Goal: Task Accomplishment & Management: Use online tool/utility

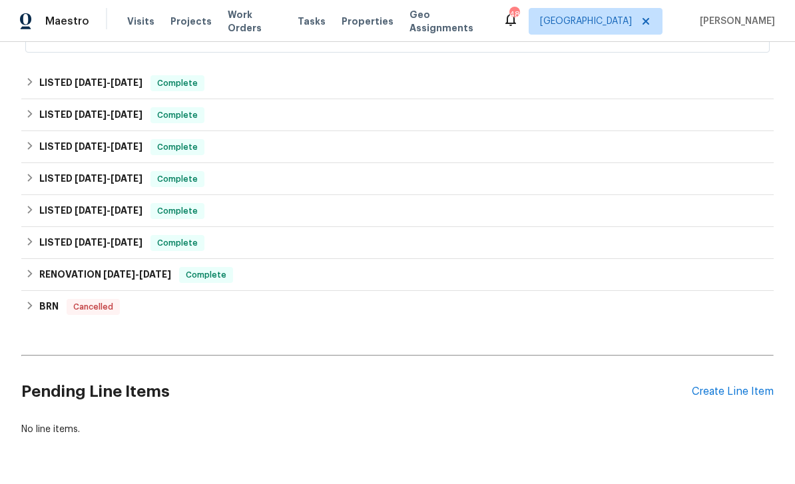
scroll to position [439, 0]
click at [727, 396] on div "Create Line Item" at bounding box center [733, 392] width 82 height 13
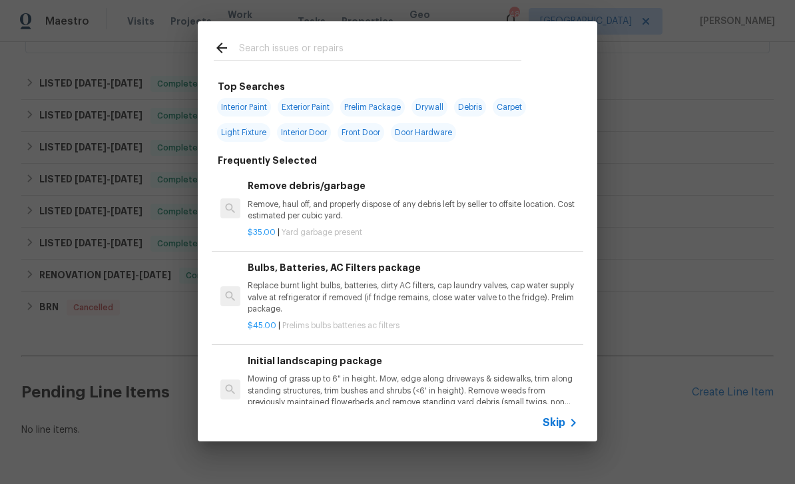
click at [429, 51] on input "text" at bounding box center [380, 50] width 282 height 20
type input "Bulb"
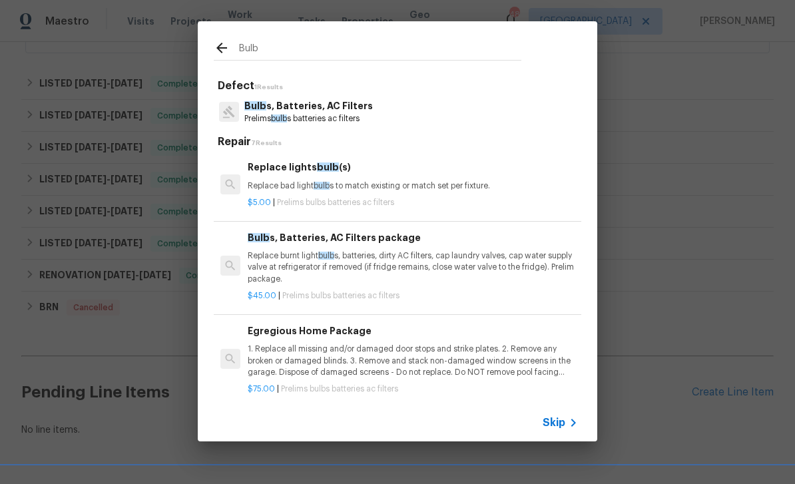
click at [425, 355] on p "1. Replace all missing and/or damaged door stops and strike plates. 2. Remove a…" at bounding box center [413, 361] width 330 height 34
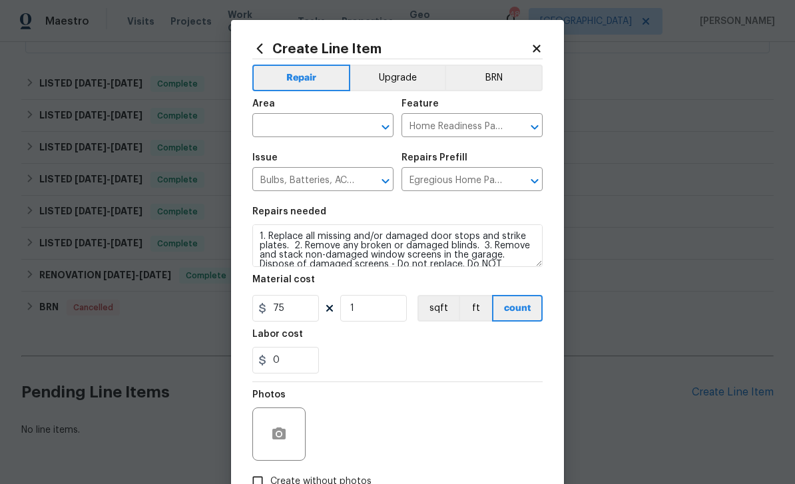
click at [391, 122] on icon "Open" at bounding box center [386, 127] width 16 height 16
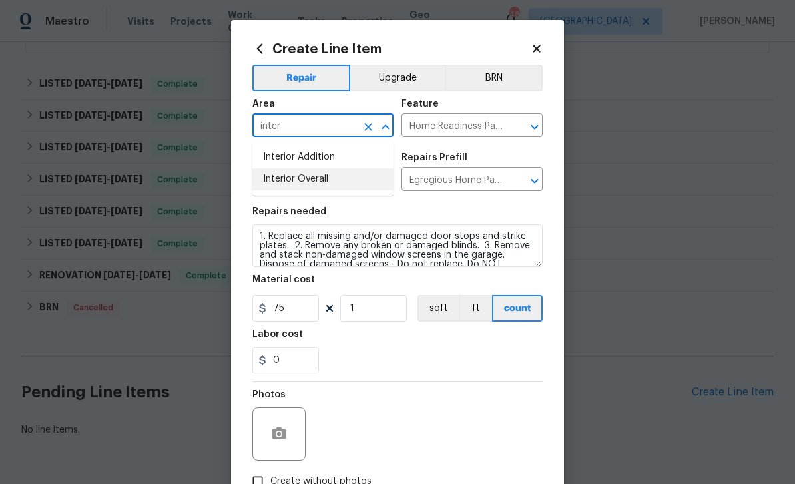
click at [368, 176] on li "Interior Overall" at bounding box center [322, 179] width 141 height 22
type input "Interior Overall"
click at [287, 431] on button "button" at bounding box center [279, 434] width 32 height 32
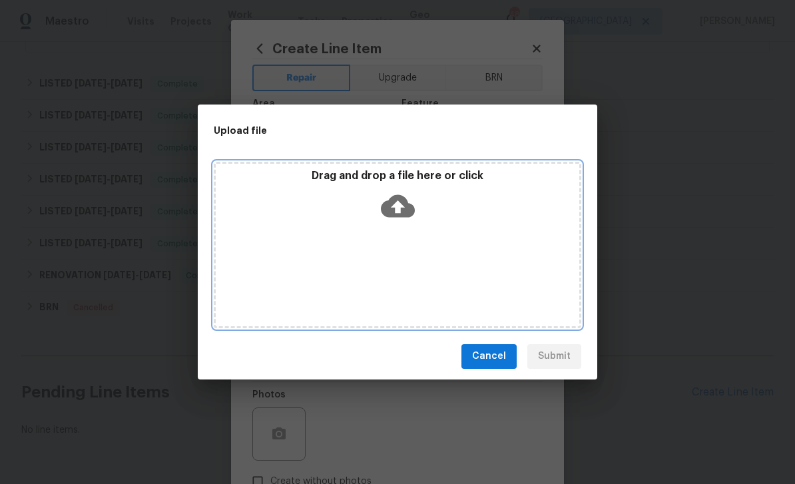
click at [404, 207] on icon at bounding box center [398, 206] width 34 height 34
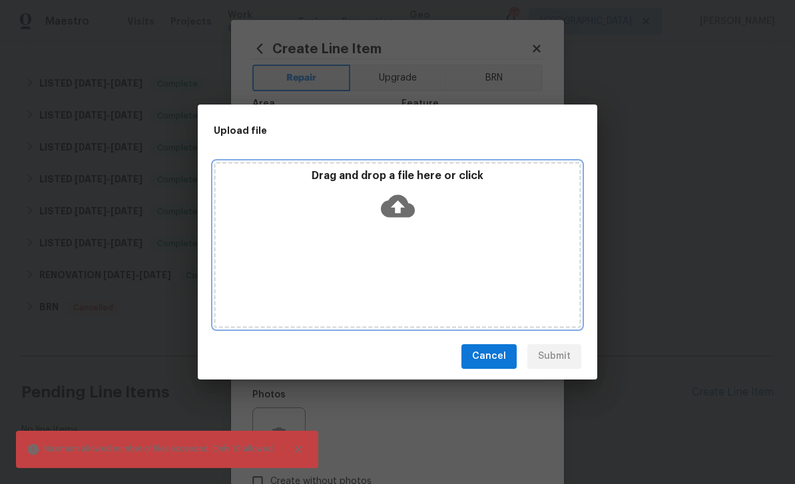
click at [426, 238] on div "Drag and drop a file here or click" at bounding box center [398, 245] width 368 height 166
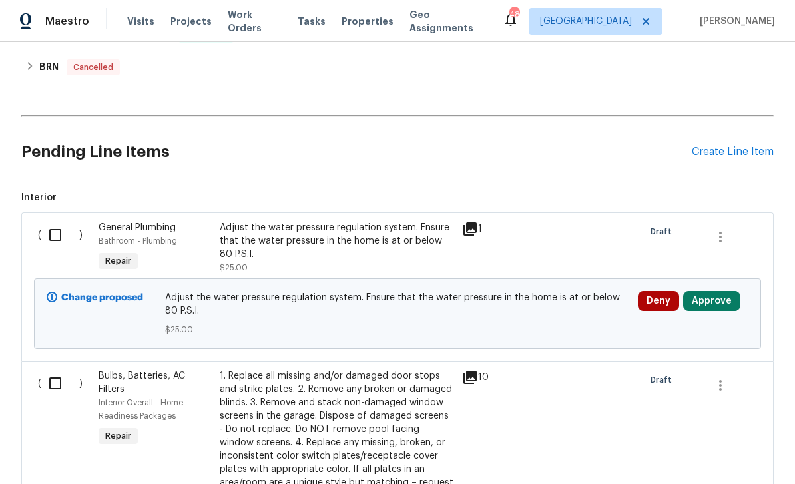
scroll to position [692, 0]
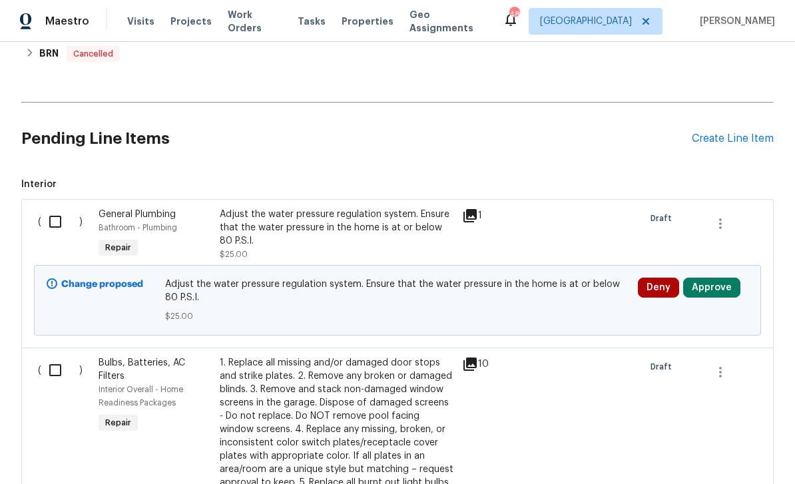
click at [55, 216] on input "checkbox" at bounding box center [60, 222] width 38 height 28
checkbox input "true"
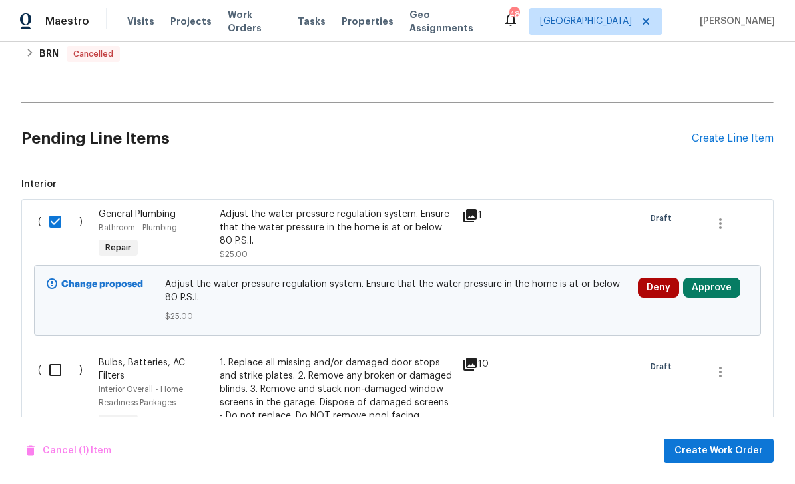
click at [57, 361] on input "checkbox" at bounding box center [60, 370] width 38 height 28
checkbox input "true"
click at [725, 462] on button "Create Work Order" at bounding box center [719, 451] width 110 height 25
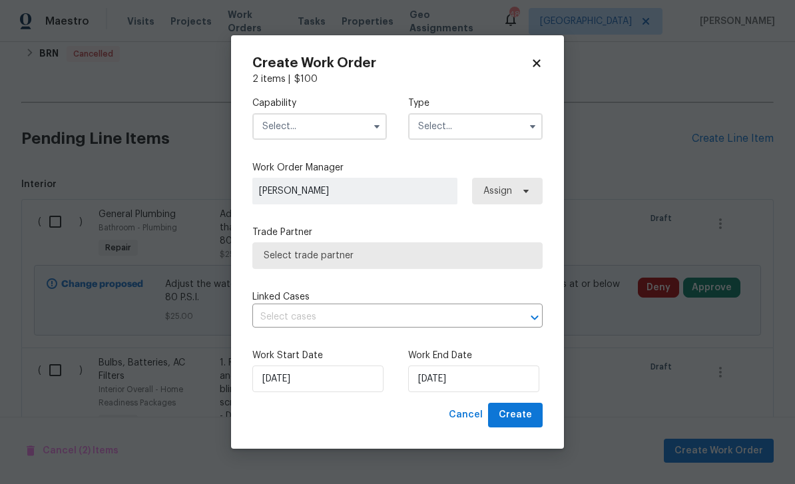
checkbox input "false"
click at [372, 121] on icon "button" at bounding box center [377, 126] width 11 height 11
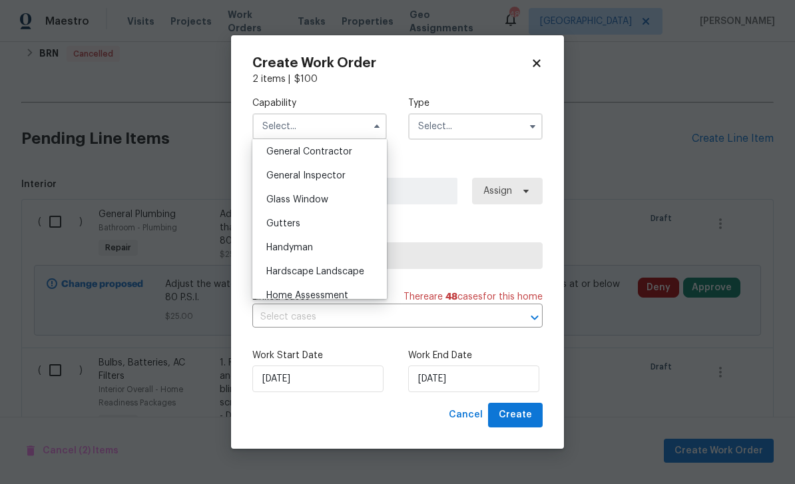
scroll to position [658, 0]
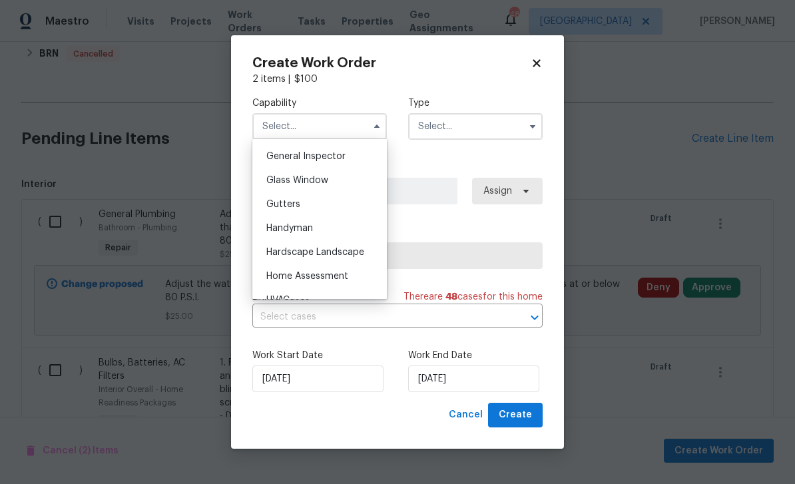
click at [348, 229] on div "Handyman" at bounding box center [320, 228] width 128 height 24
type input "Handyman"
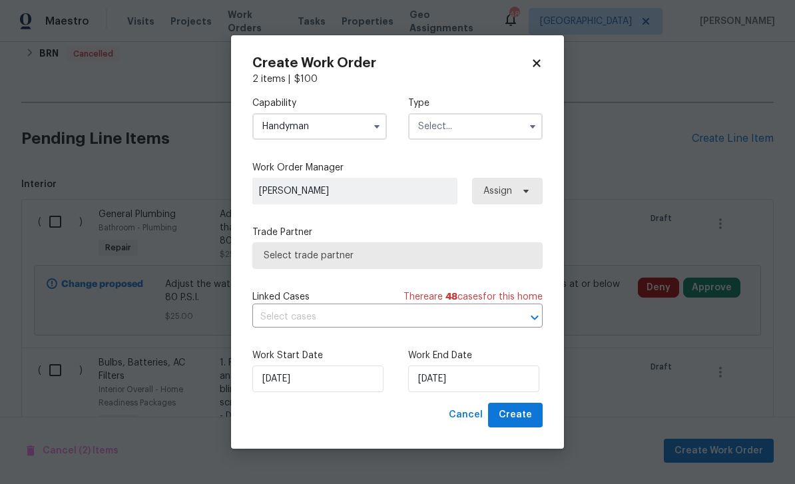
click at [522, 128] on input "text" at bounding box center [475, 126] width 134 height 27
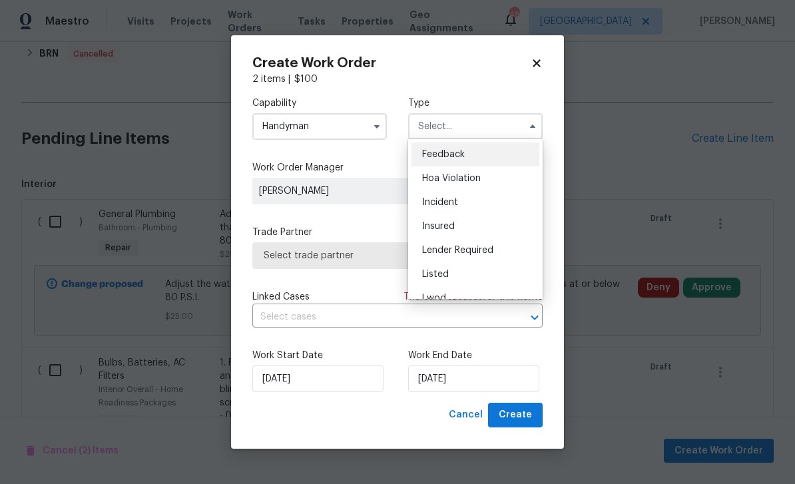
click at [495, 276] on div "Listed" at bounding box center [475, 274] width 128 height 24
type input "Listed"
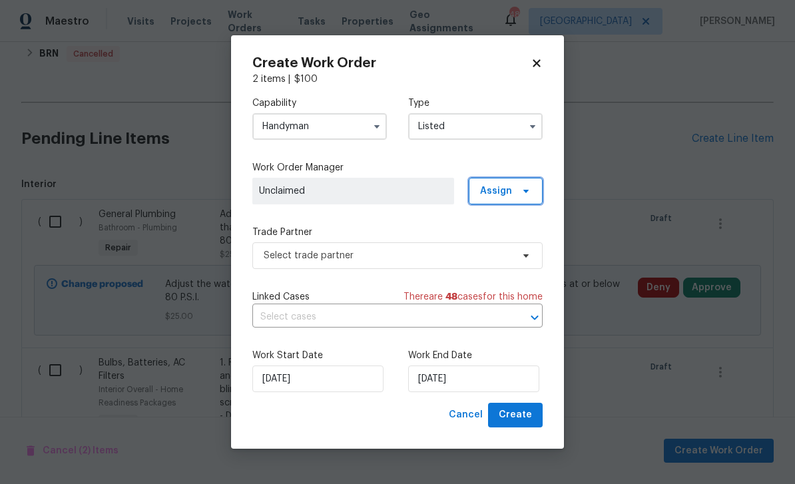
click at [530, 190] on icon at bounding box center [526, 191] width 11 height 11
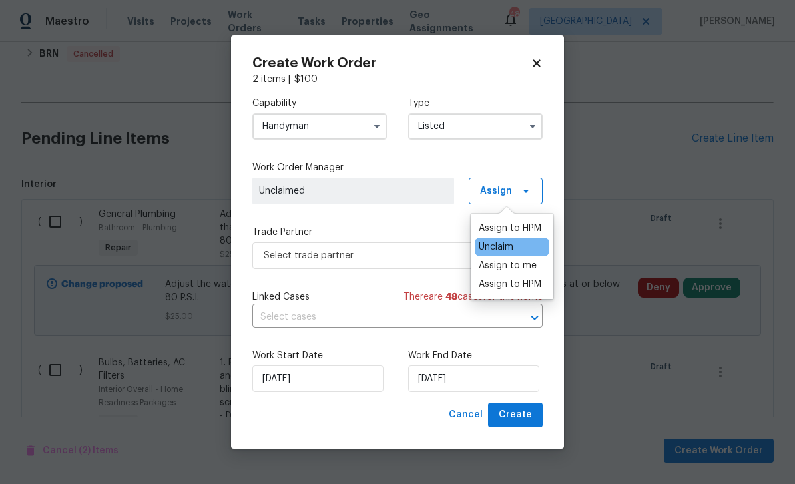
click at [529, 236] on div "Assign to HPM" at bounding box center [512, 228] width 75 height 19
click at [531, 226] on div "Assign to HPM" at bounding box center [510, 228] width 63 height 13
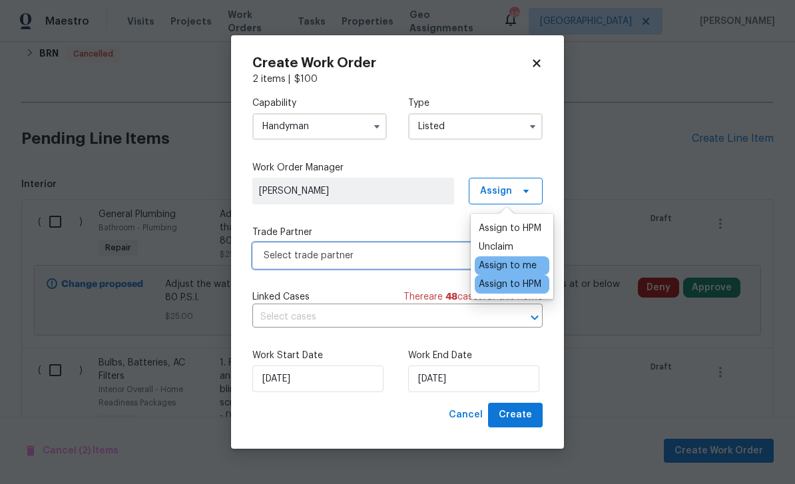
click at [424, 260] on span "Select trade partner" at bounding box center [388, 255] width 248 height 13
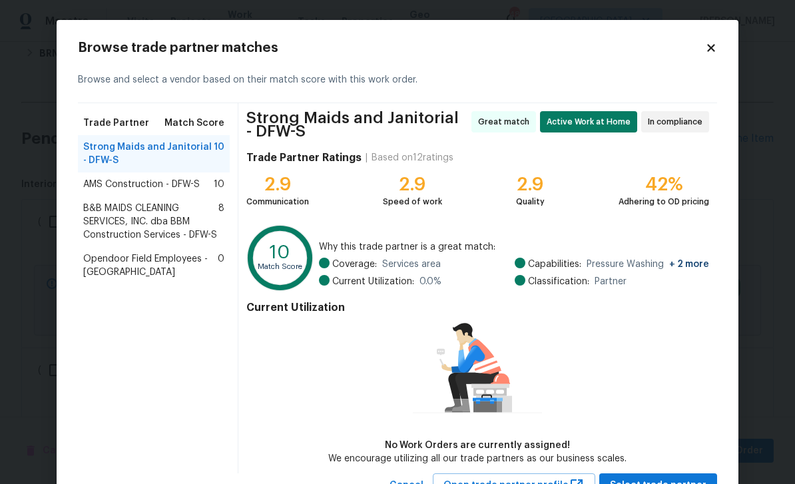
click at [196, 216] on span "B&B MAIDS CLEANING SERVICES, INC. dba BBM Construction Services - DFW-S" at bounding box center [150, 222] width 135 height 40
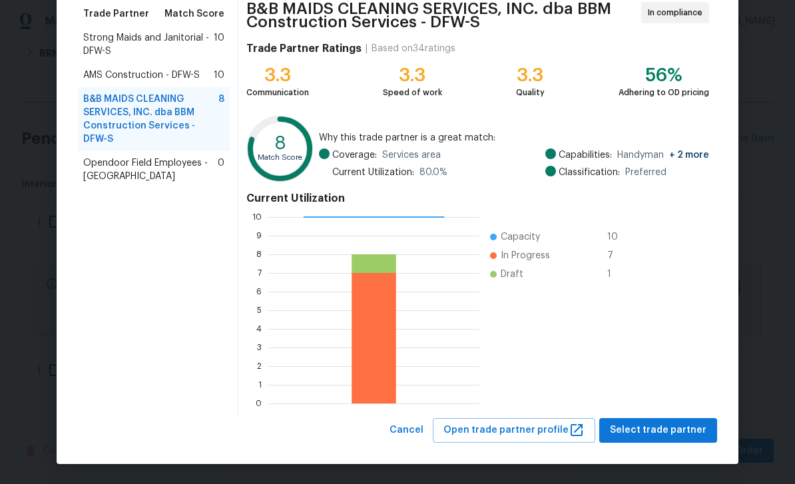
scroll to position [109, 0]
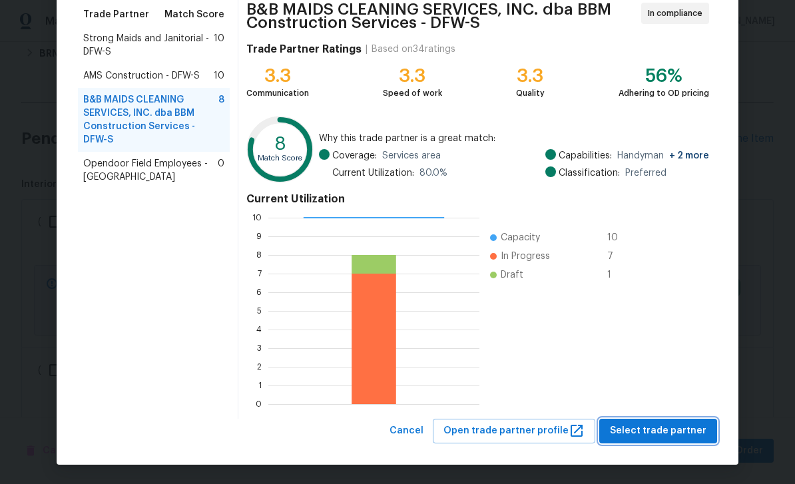
click at [682, 439] on button "Select trade partner" at bounding box center [658, 431] width 118 height 25
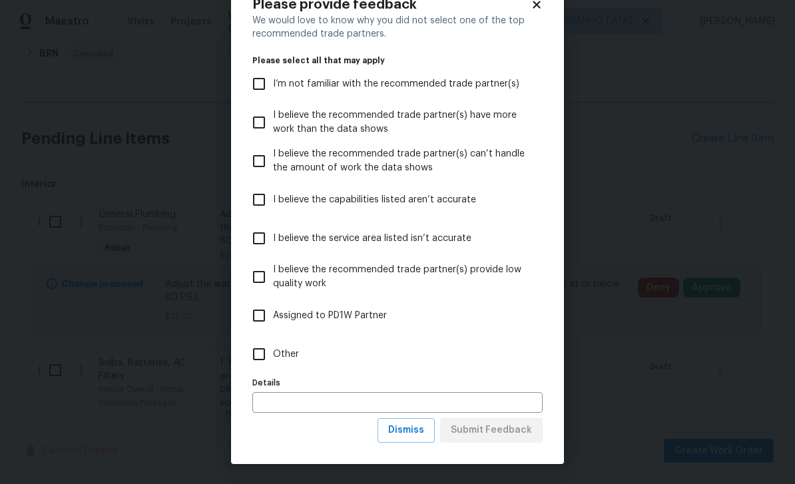
scroll to position [44, 0]
click at [428, 433] on button "Dismiss" at bounding box center [406, 430] width 57 height 25
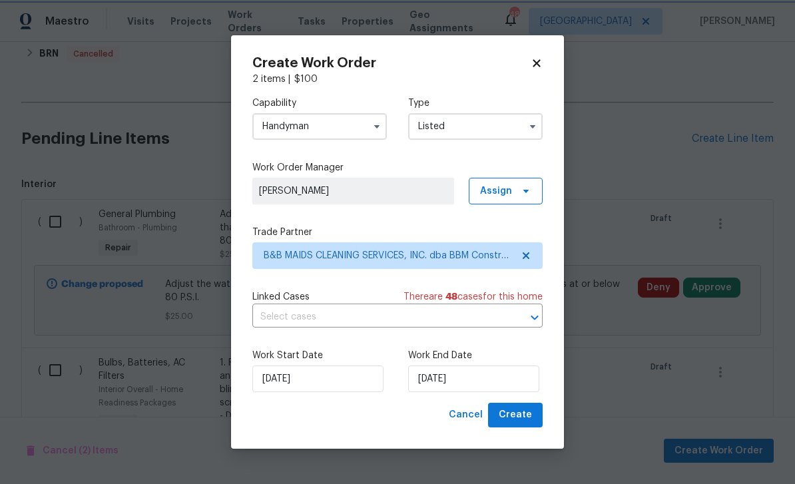
scroll to position [0, 0]
click at [487, 378] on input "[DATE]" at bounding box center [473, 379] width 131 height 27
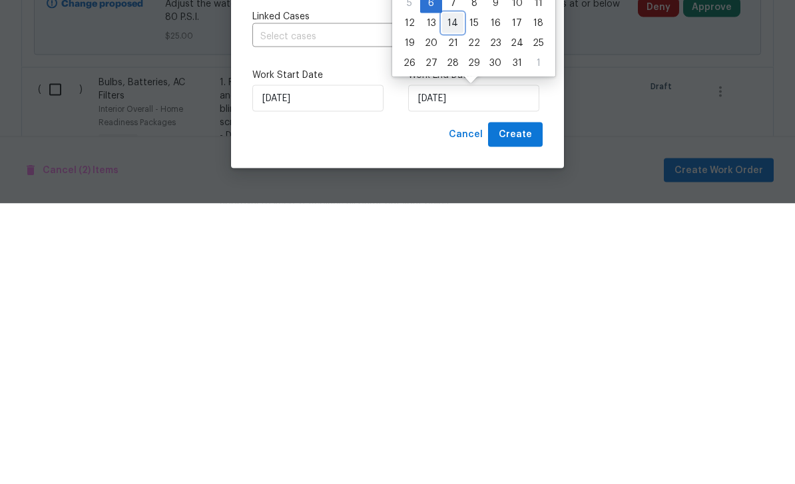
click at [455, 294] on div "14" at bounding box center [452, 304] width 21 height 20
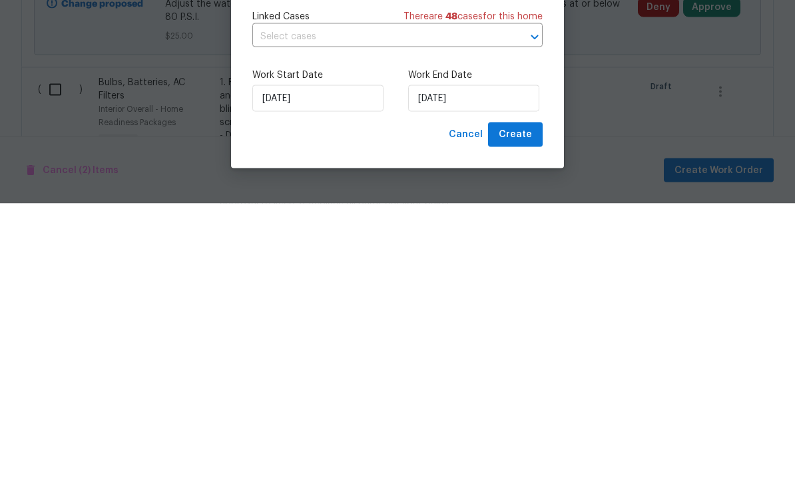
scroll to position [43, 0]
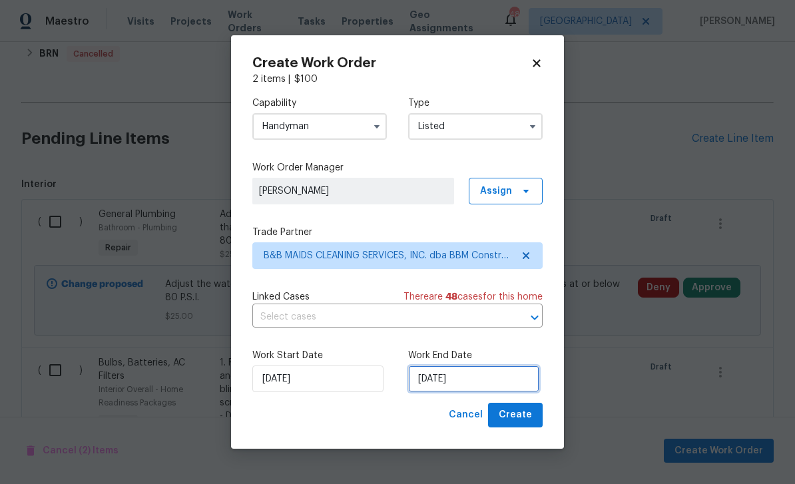
click at [465, 387] on input "10/14/2025" at bounding box center [473, 379] width 131 height 27
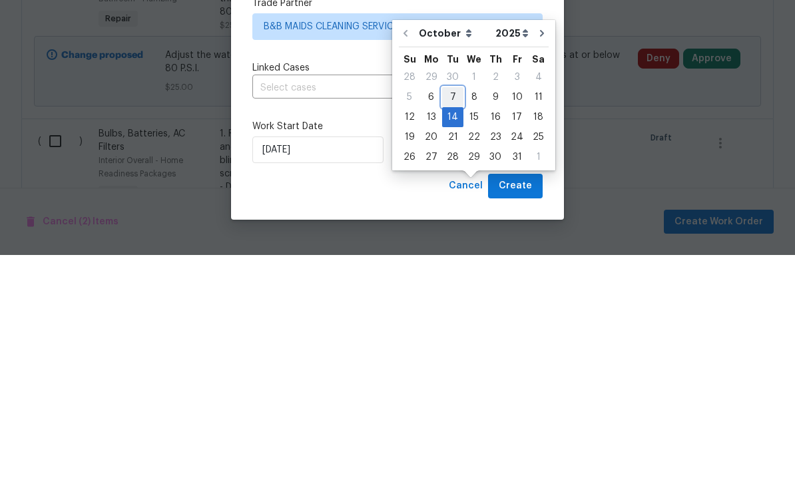
click at [455, 317] on div "7" at bounding box center [452, 326] width 21 height 19
type input "[DATE]"
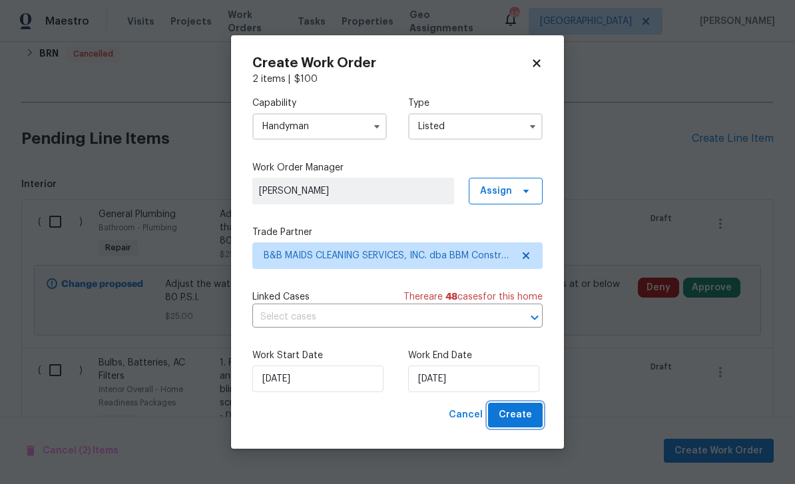
click at [519, 424] on button "Create" at bounding box center [515, 415] width 55 height 25
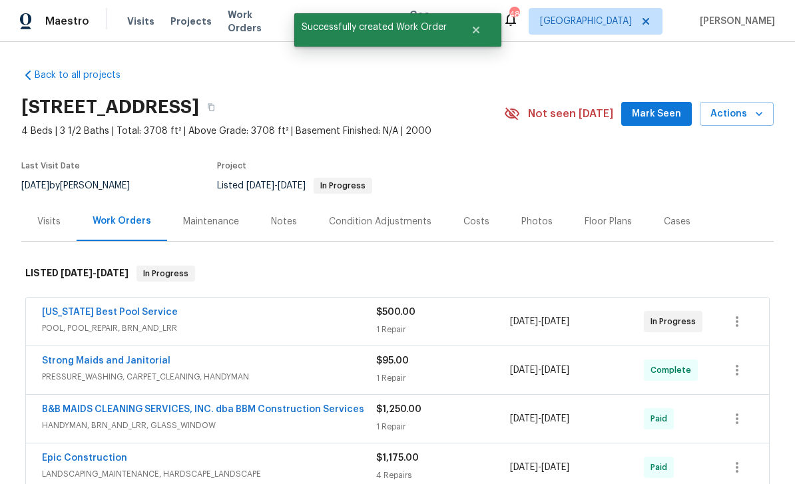
scroll to position [0, 0]
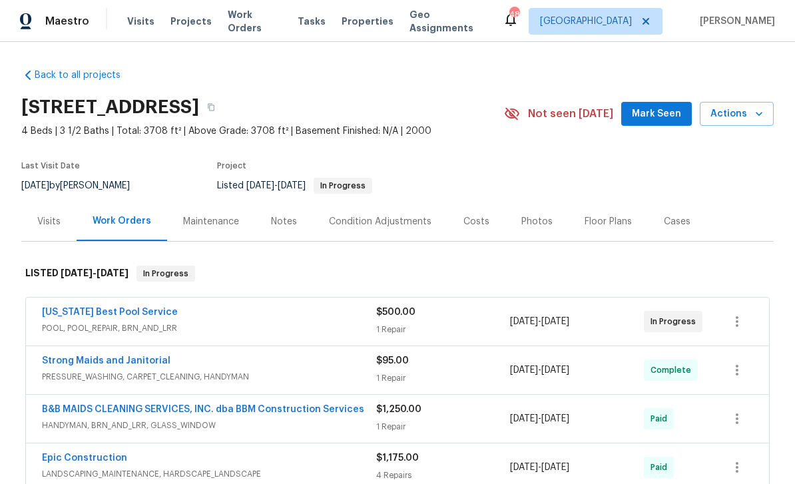
scroll to position [-1, 0]
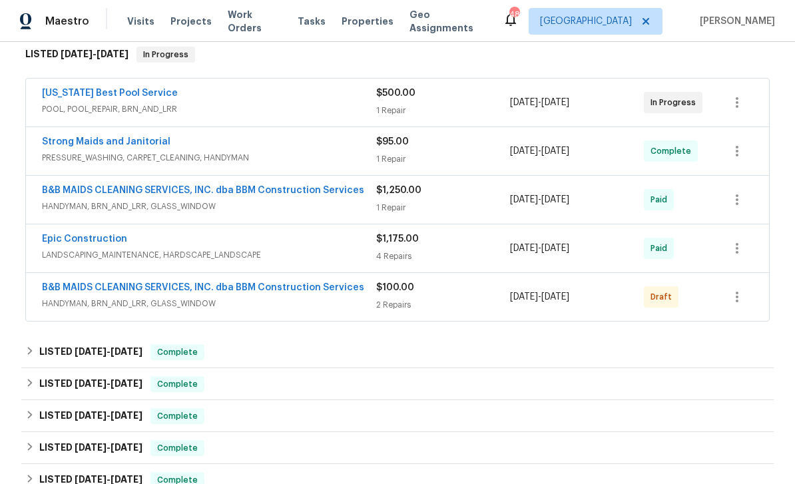
scroll to position [201, 0]
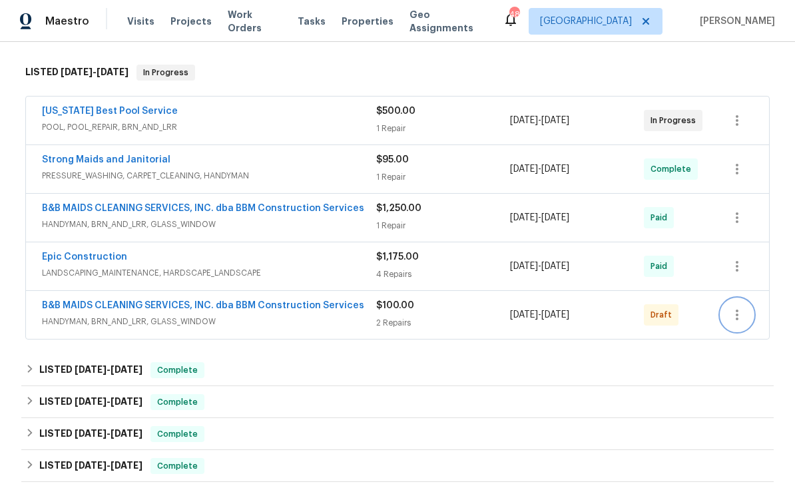
click at [744, 309] on icon "button" at bounding box center [737, 315] width 16 height 16
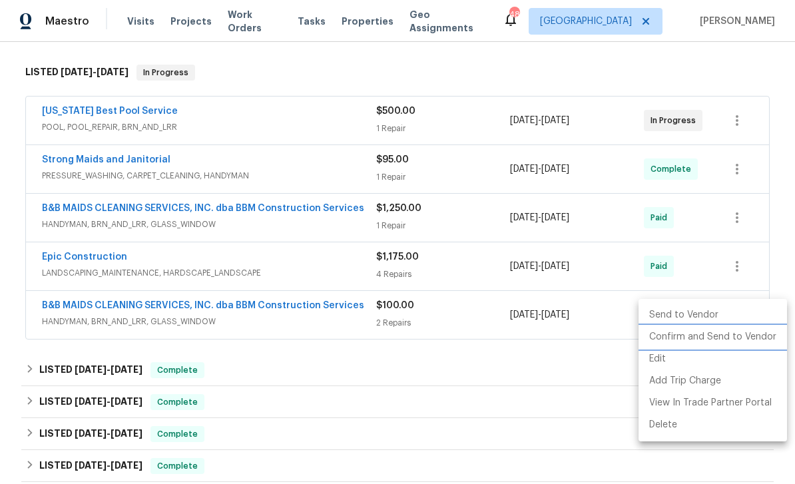
click at [738, 343] on li "Confirm and Send to Vendor" at bounding box center [713, 337] width 148 height 22
